Goal: Information Seeking & Learning: Check status

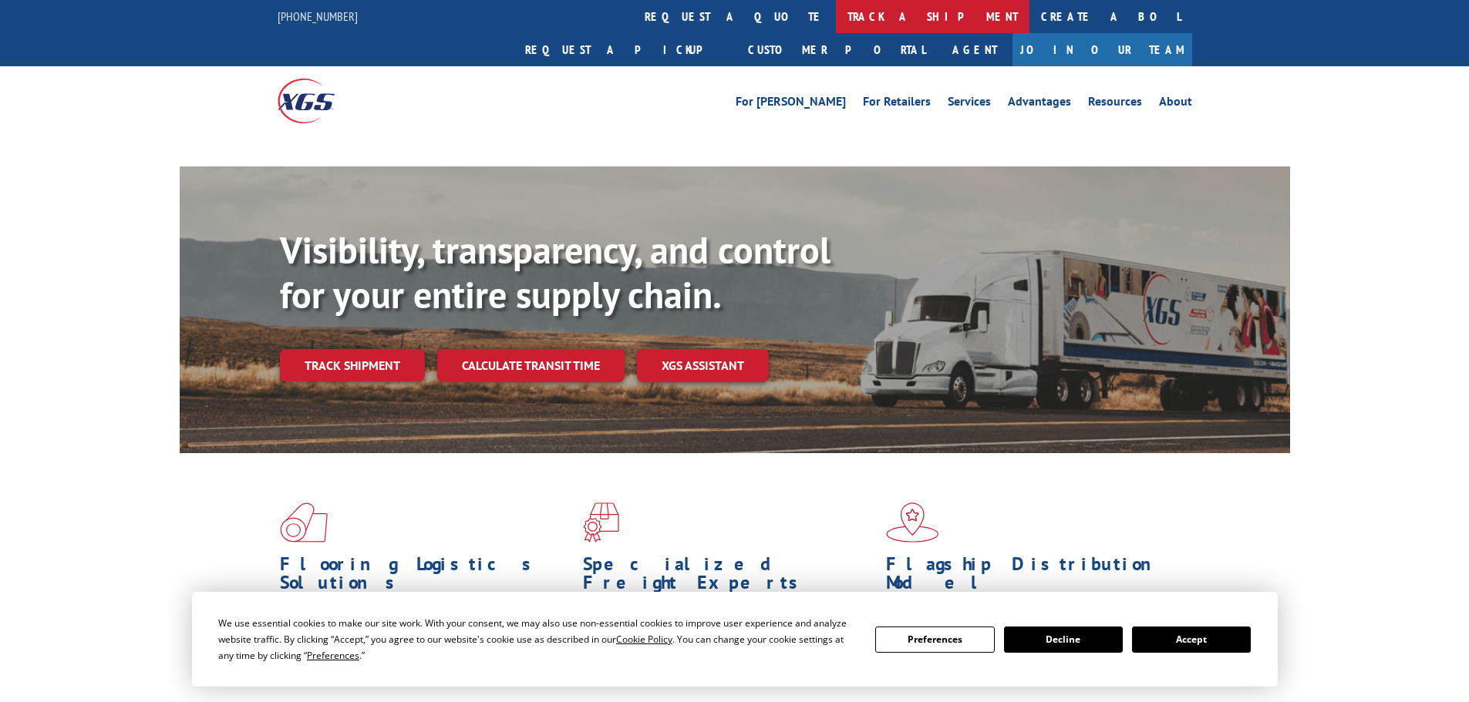
click at [836, 14] on link "track a shipment" at bounding box center [933, 16] width 194 height 33
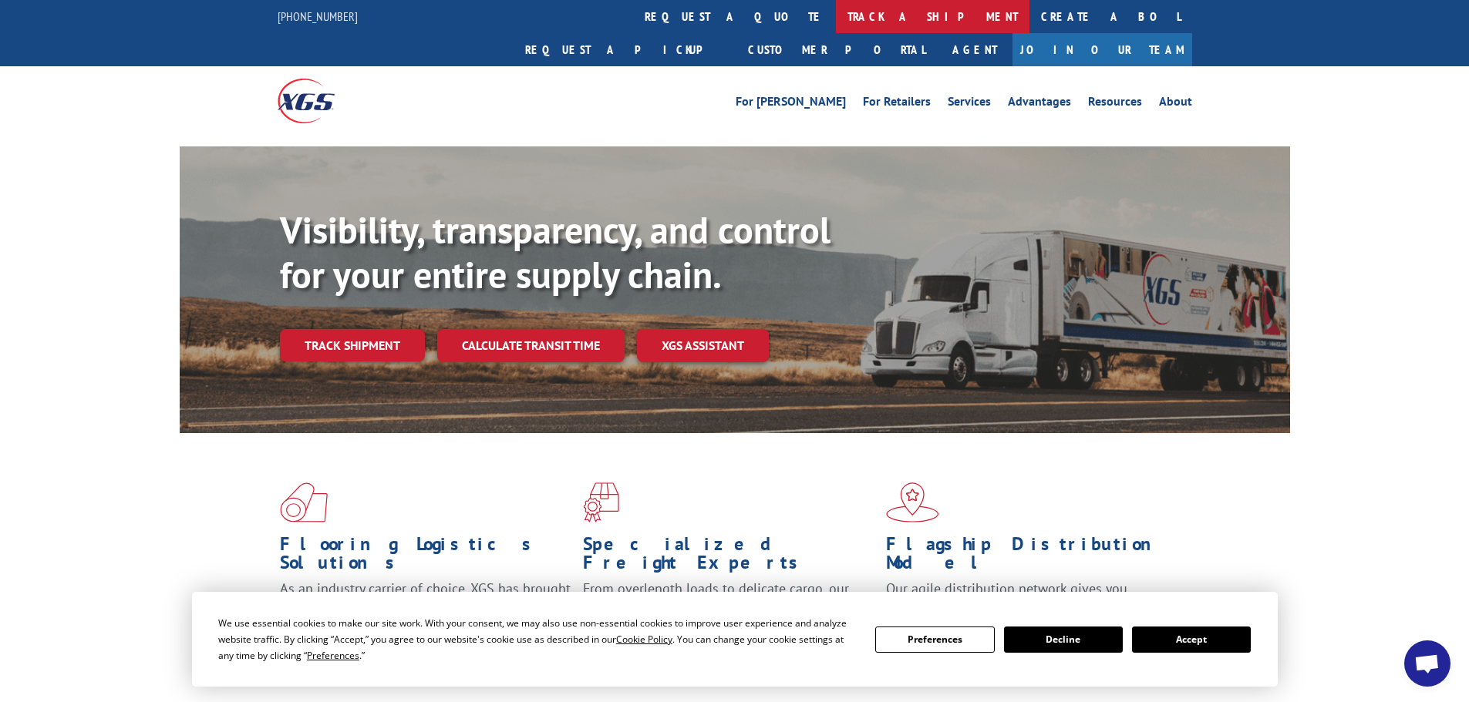
click at [836, 20] on link "track a shipment" at bounding box center [933, 16] width 194 height 33
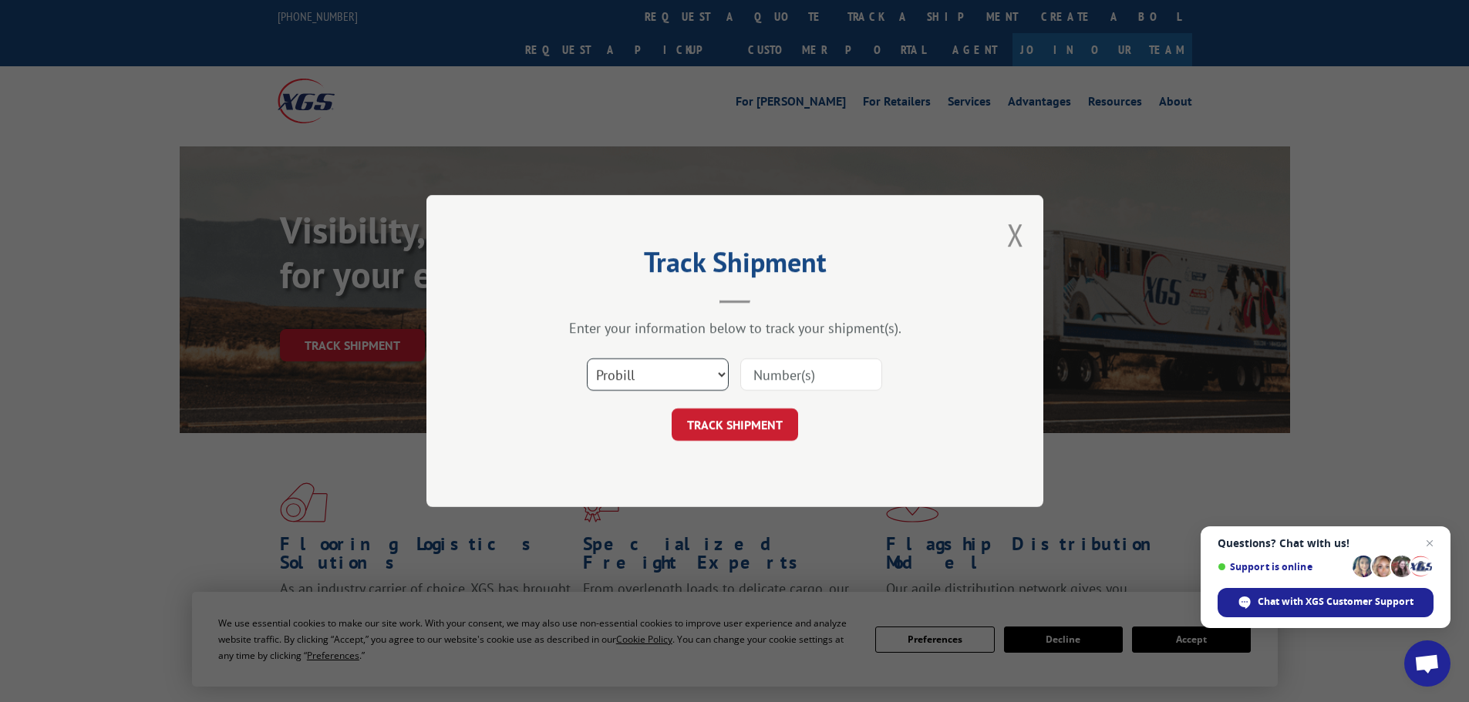
click at [673, 368] on select "Select category... Probill BOL PO" at bounding box center [658, 375] width 142 height 32
select select "bol"
click at [587, 359] on select "Select category... Probill BOL PO" at bounding box center [658, 375] width 142 height 32
click at [783, 371] on input at bounding box center [811, 375] width 142 height 32
paste input "7023700"
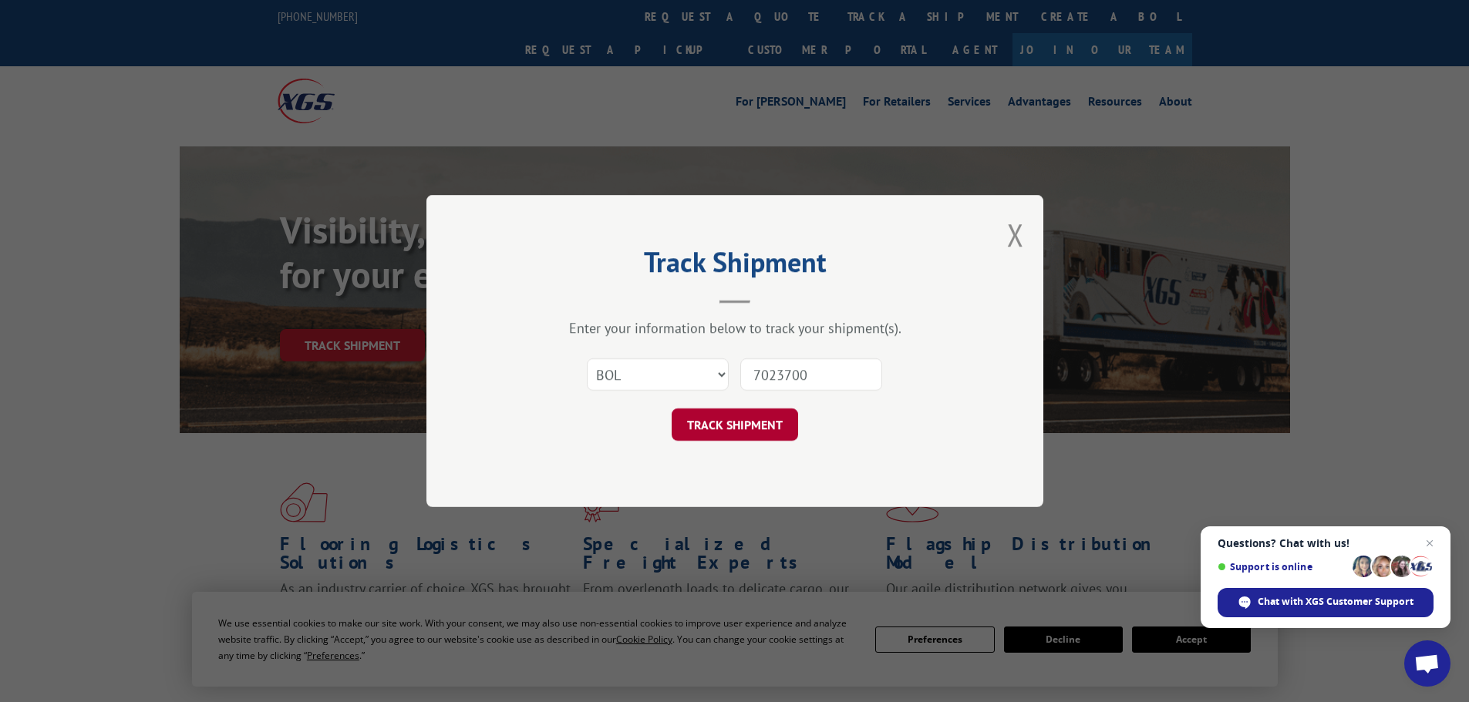
type input "7023700"
click at [719, 426] on button "TRACK SHIPMENT" at bounding box center [735, 425] width 126 height 32
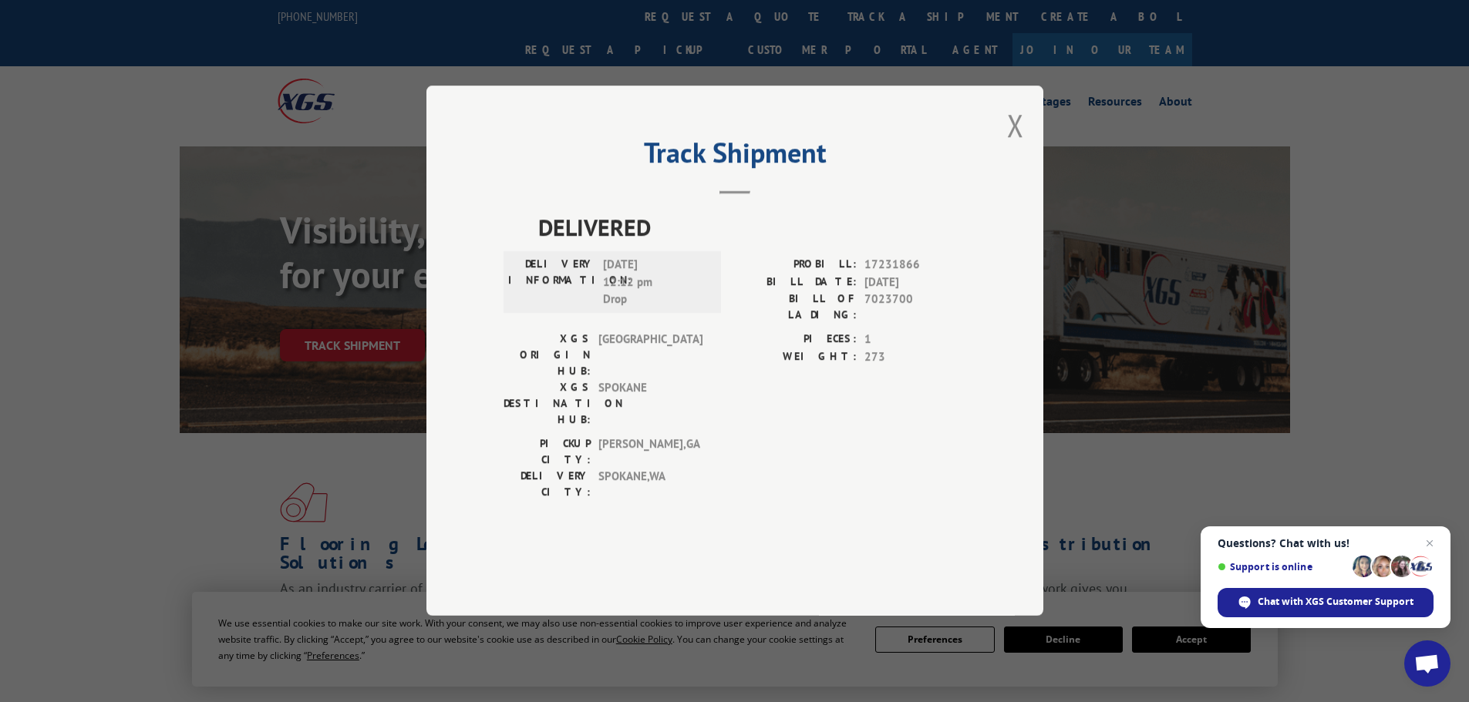
click at [1024, 176] on div "Track Shipment DELIVERED DELIVERY INFORMATION: [DATE] 12:12 pm Drop PROBILL: 17…" at bounding box center [734, 351] width 617 height 531
